Goal: Find specific page/section: Find specific page/section

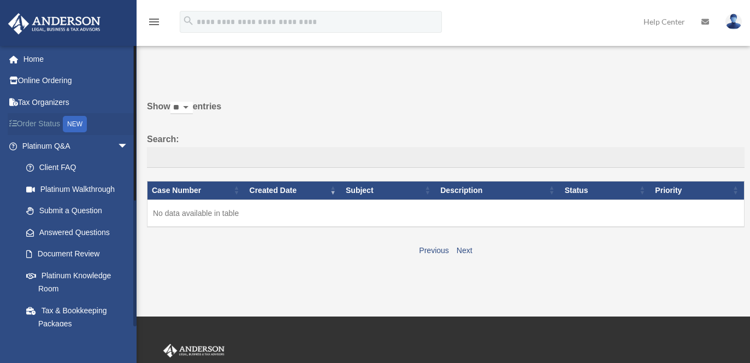
click at [46, 125] on link "Order Status NEW" at bounding box center [76, 124] width 137 height 22
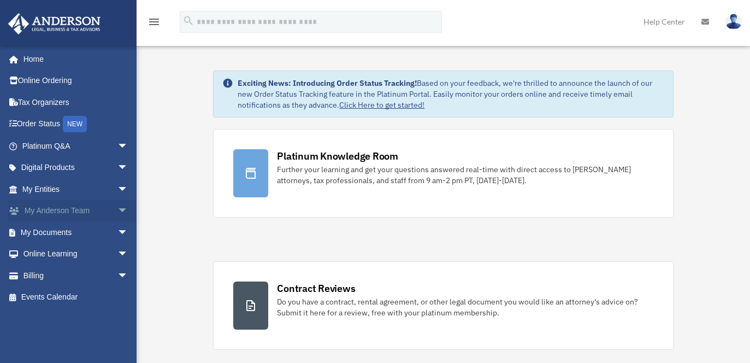
click at [46, 206] on link "My Anderson Team arrow_drop_down" at bounding box center [76, 211] width 137 height 22
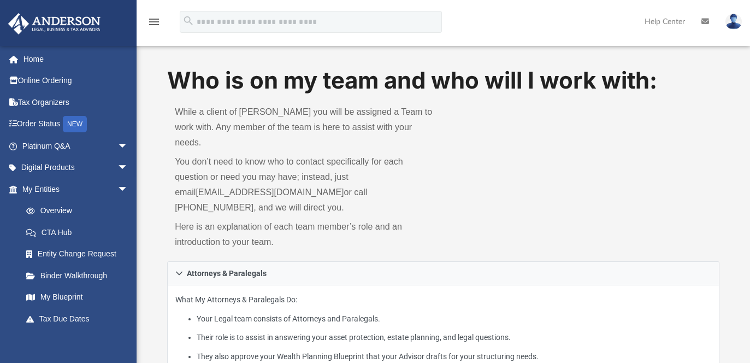
click at [43, 189] on link "My Entities arrow_drop_down" at bounding box center [76, 189] width 137 height 22
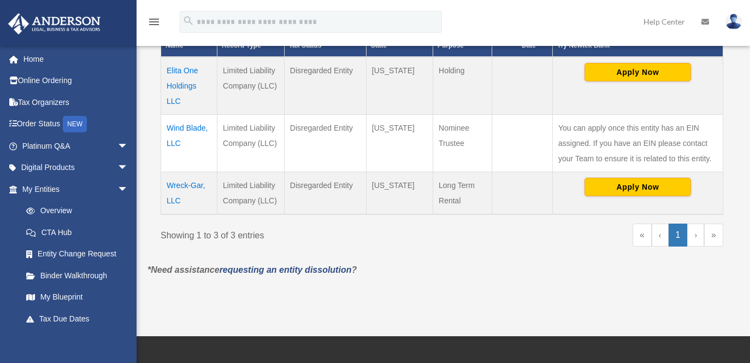
scroll to position [273, 0]
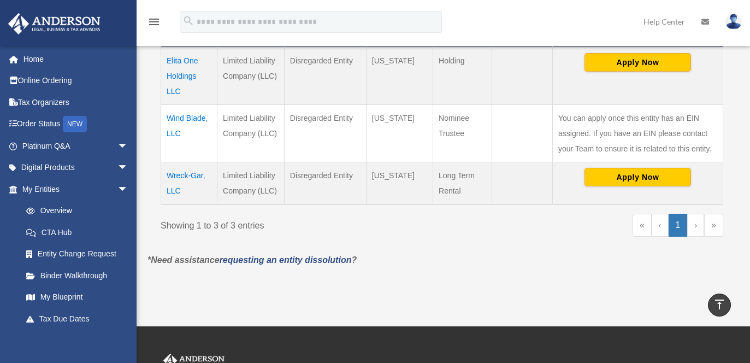
click at [178, 178] on td "Wreck-Gar, LLC" at bounding box center [189, 183] width 56 height 43
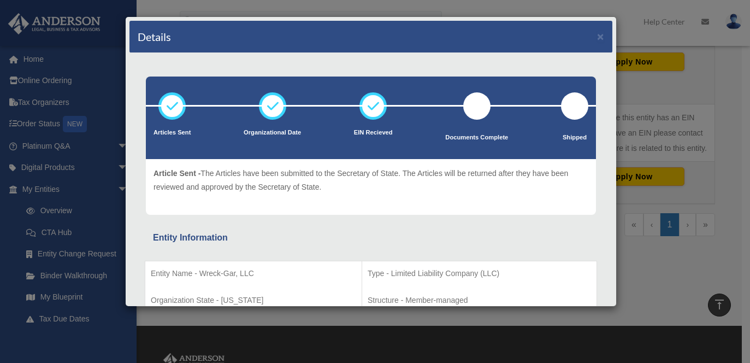
click at [47, 190] on div "Details × Articles Sent Organizational Date" at bounding box center [375, 181] width 750 height 363
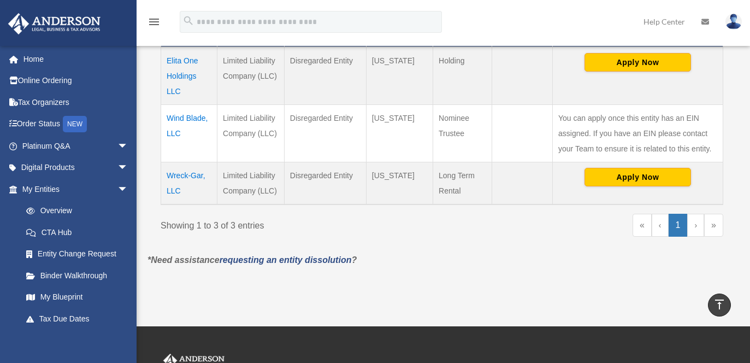
click at [47, 190] on link "My Entities arrow_drop_down" at bounding box center [74, 189] width 132 height 22
click at [117, 186] on span "arrow_drop_down" at bounding box center [128, 189] width 22 height 22
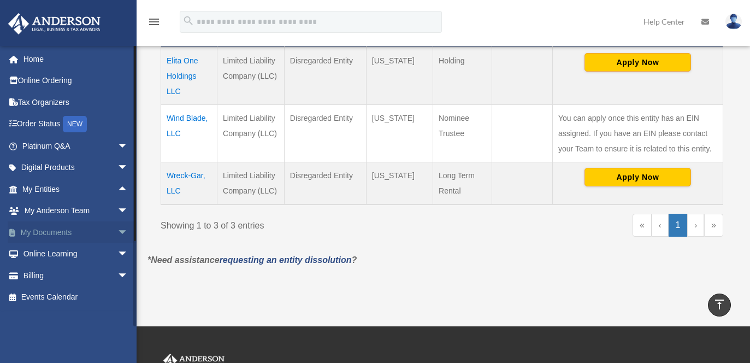
click at [55, 234] on link "My Documents arrow_drop_down" at bounding box center [76, 232] width 137 height 22
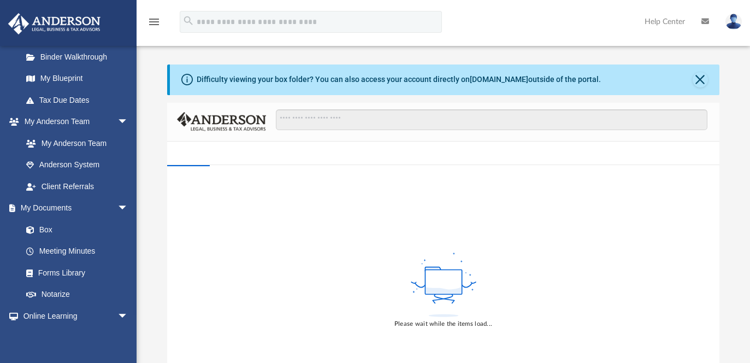
scroll to position [273, 0]
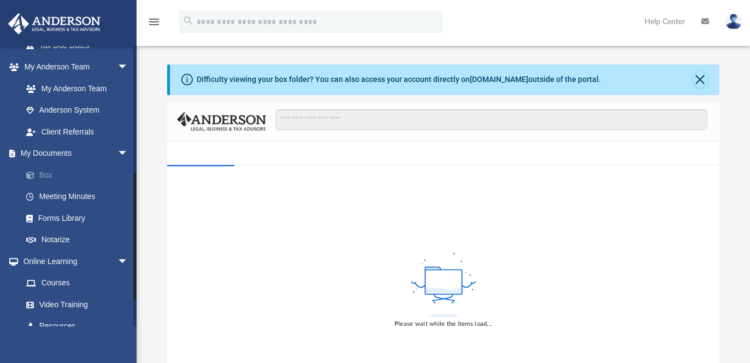
click at [48, 178] on link "Box" at bounding box center [79, 175] width 129 height 22
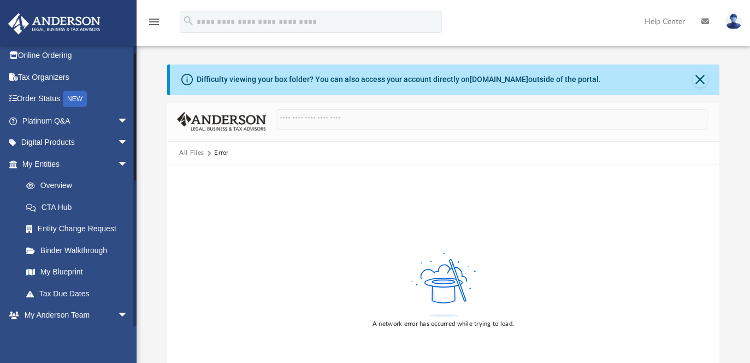
scroll to position [0, 0]
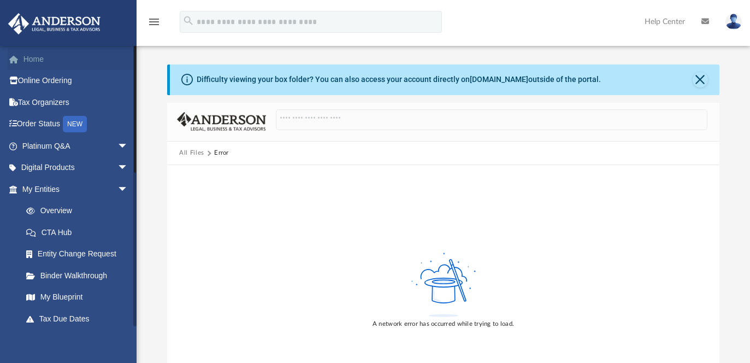
click at [39, 63] on link "Home" at bounding box center [76, 59] width 137 height 22
